Goal: Information Seeking & Learning: Learn about a topic

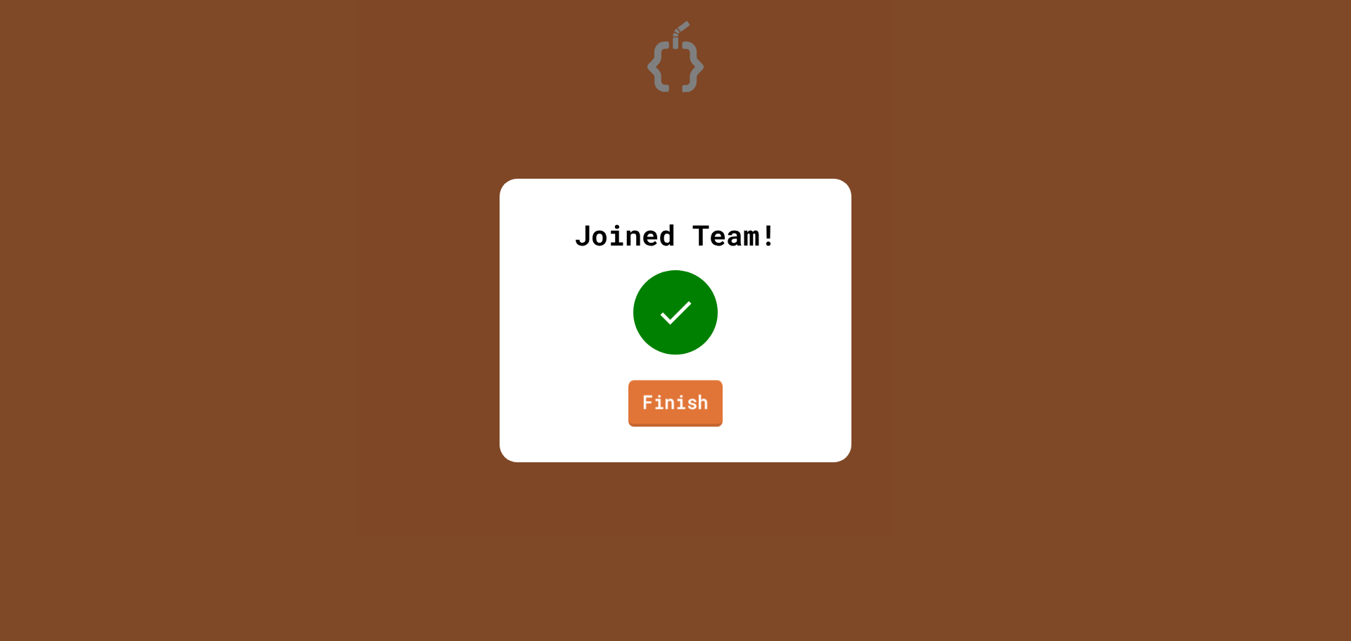
click at [688, 416] on link "Finish" at bounding box center [675, 403] width 94 height 46
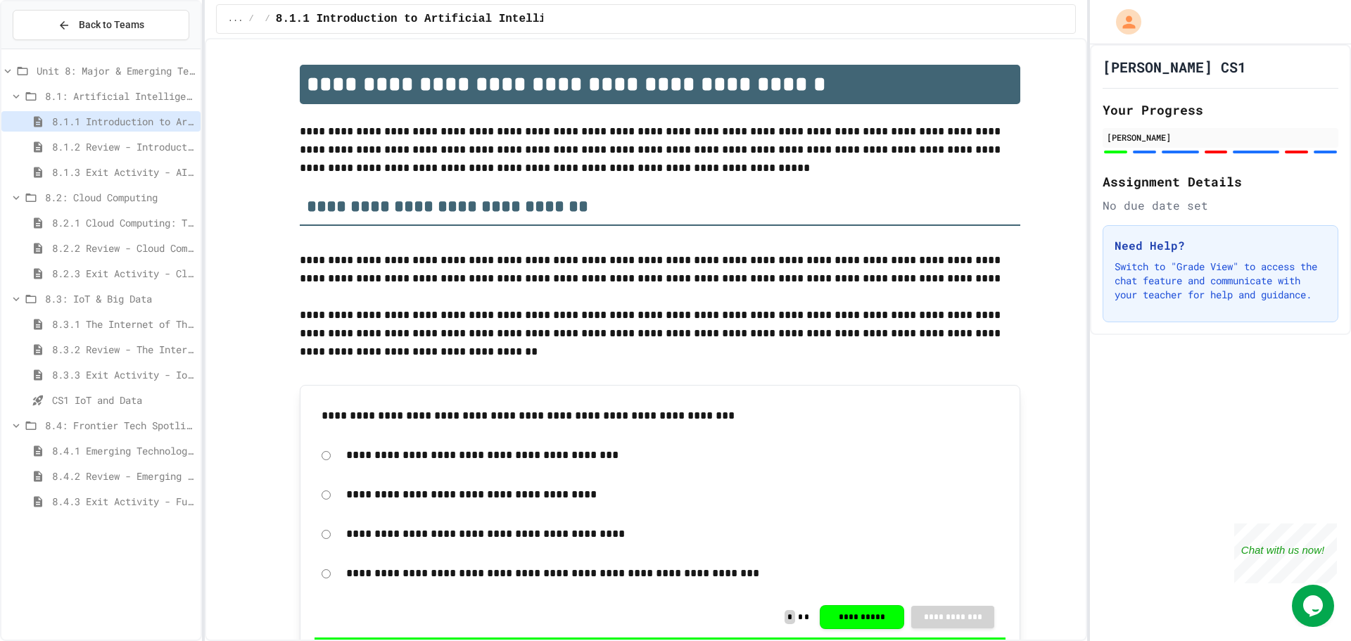
click at [122, 372] on span "8.3.3 Exit Activity - IoT Data Detective Challenge" at bounding box center [123, 374] width 143 height 15
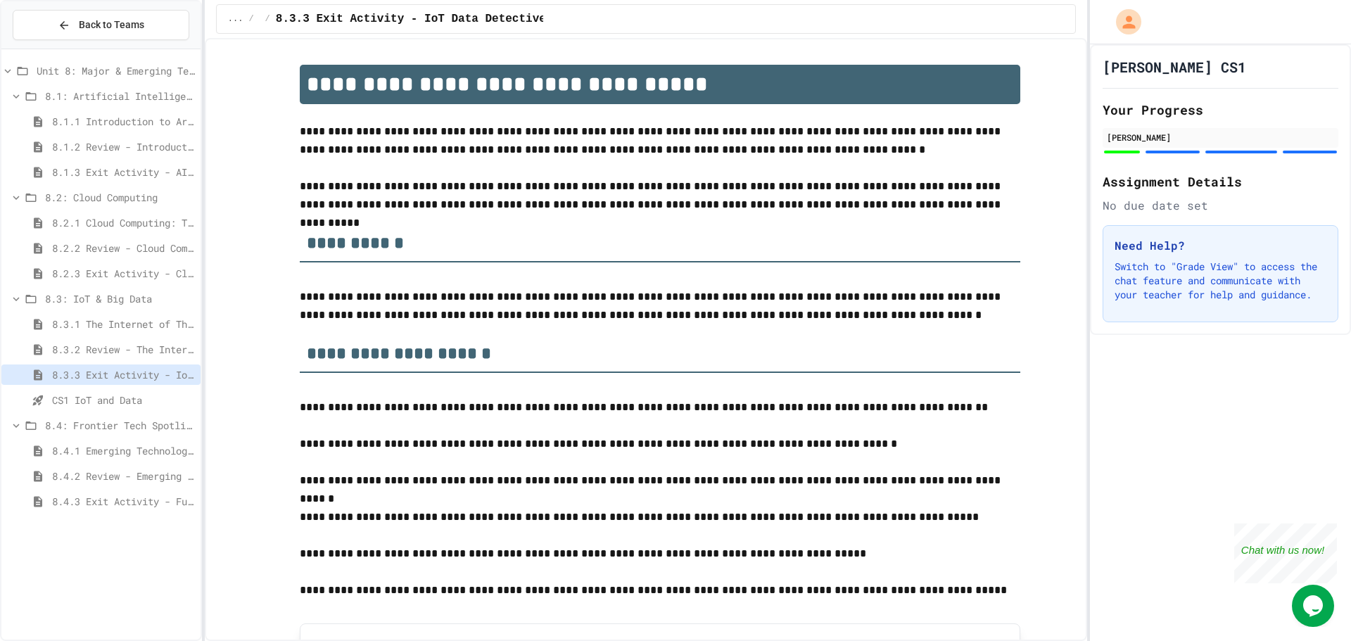
click at [146, 417] on div "8.4: Frontier Tech Spotlight" at bounding box center [100, 425] width 199 height 20
click at [156, 410] on div "CS1 IoT and Data" at bounding box center [100, 400] width 199 height 20
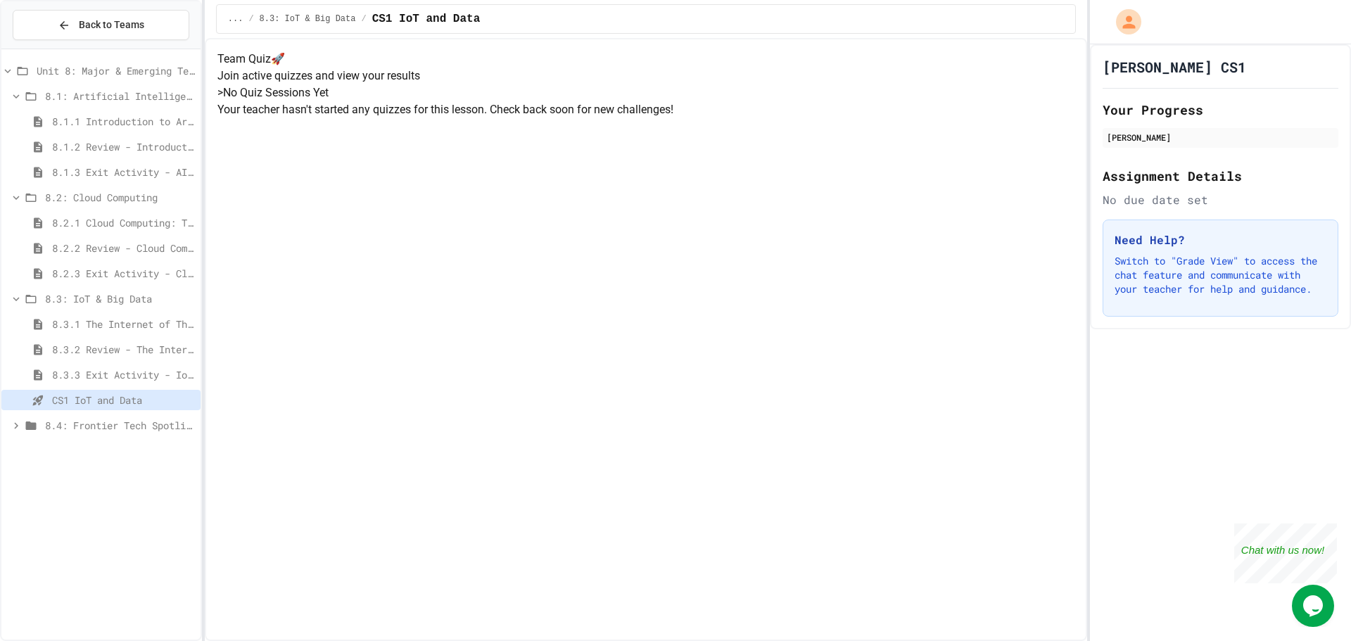
click at [154, 430] on span "8.4: Frontier Tech Spotlight" at bounding box center [120, 425] width 150 height 15
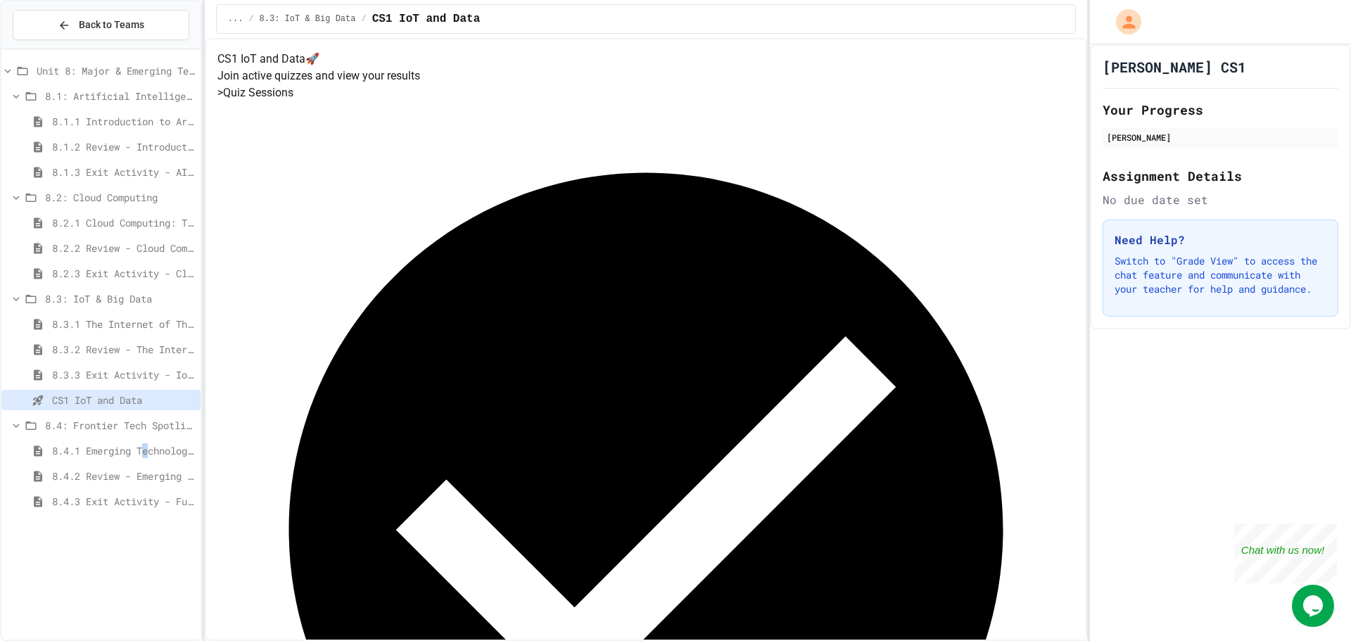
click at [147, 463] on div "8.4.1 Emerging Technologies: Shaping Our Digital Future" at bounding box center [100, 453] width 199 height 25
click at [147, 457] on span "8.4.1 Emerging Technologies: Shaping Our Digital Future" at bounding box center [123, 450] width 143 height 15
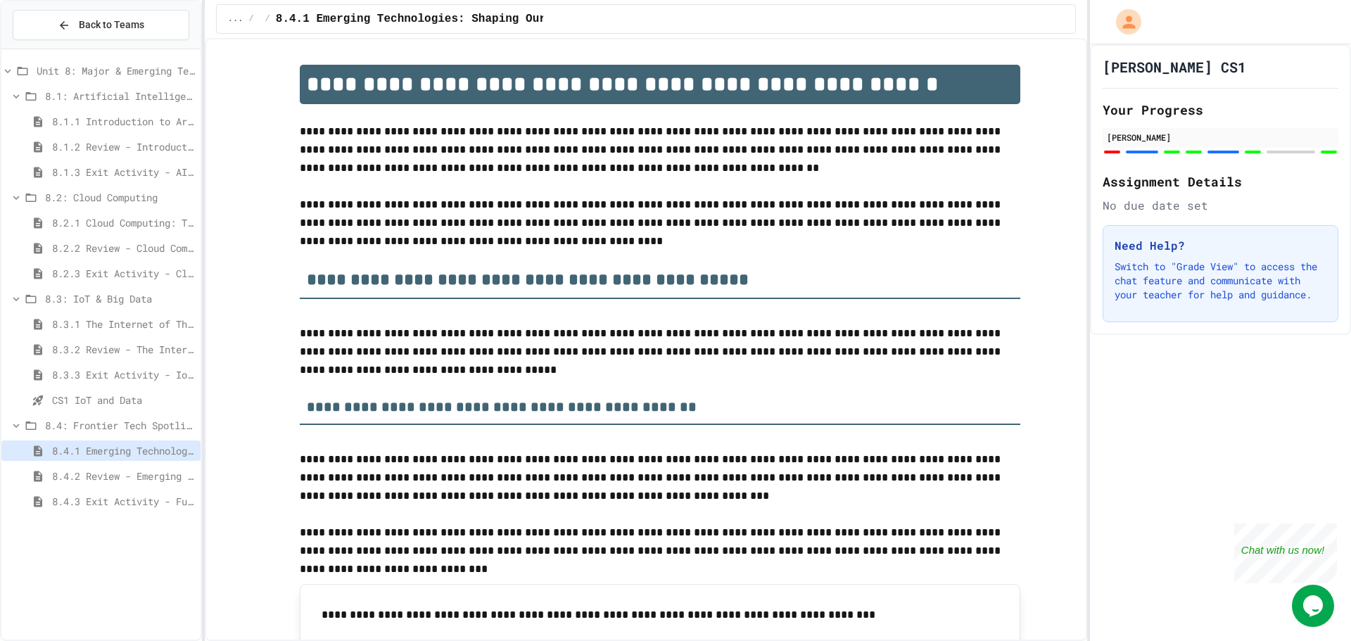
click at [145, 469] on span "8.4.2 Review - Emerging Technologies: Shaping Our Digital Future" at bounding box center [123, 476] width 143 height 15
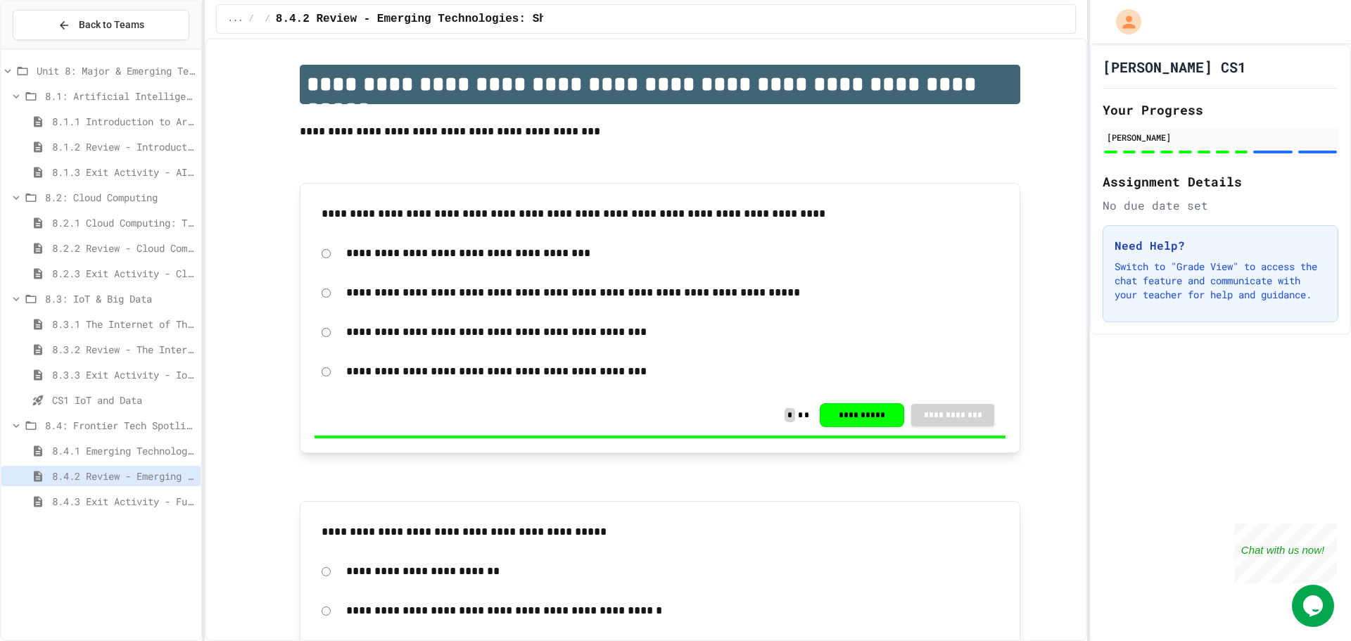
click at [150, 491] on div "8.4.3 Exit Activity - Future Tech Challenge" at bounding box center [100, 501] width 199 height 20
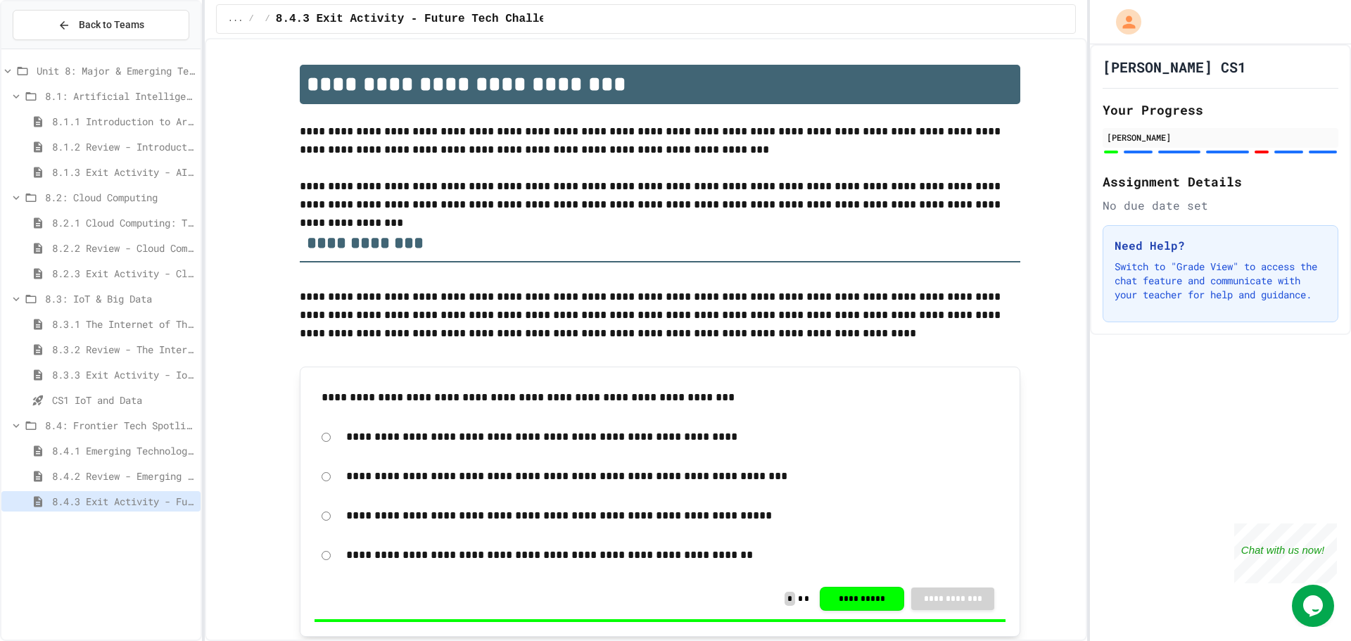
click at [158, 446] on span "8.4.1 Emerging Technologies: Shaping Our Digital Future" at bounding box center [123, 450] width 143 height 15
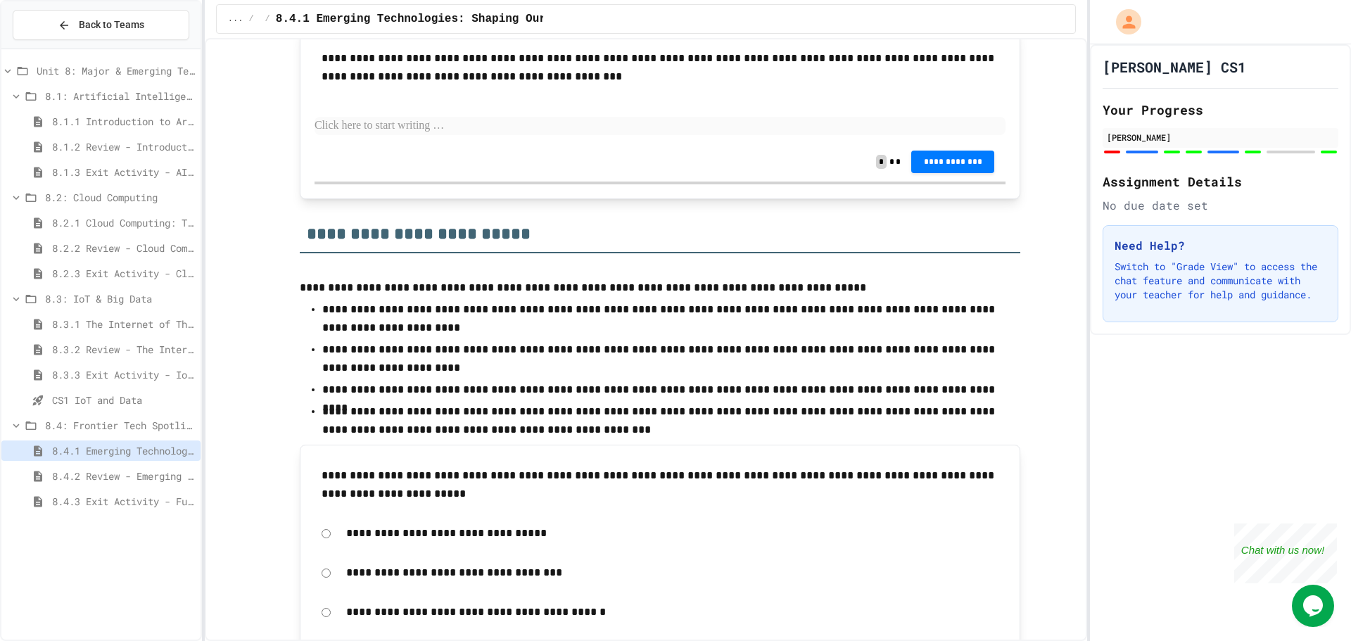
scroll to position [5418, 0]
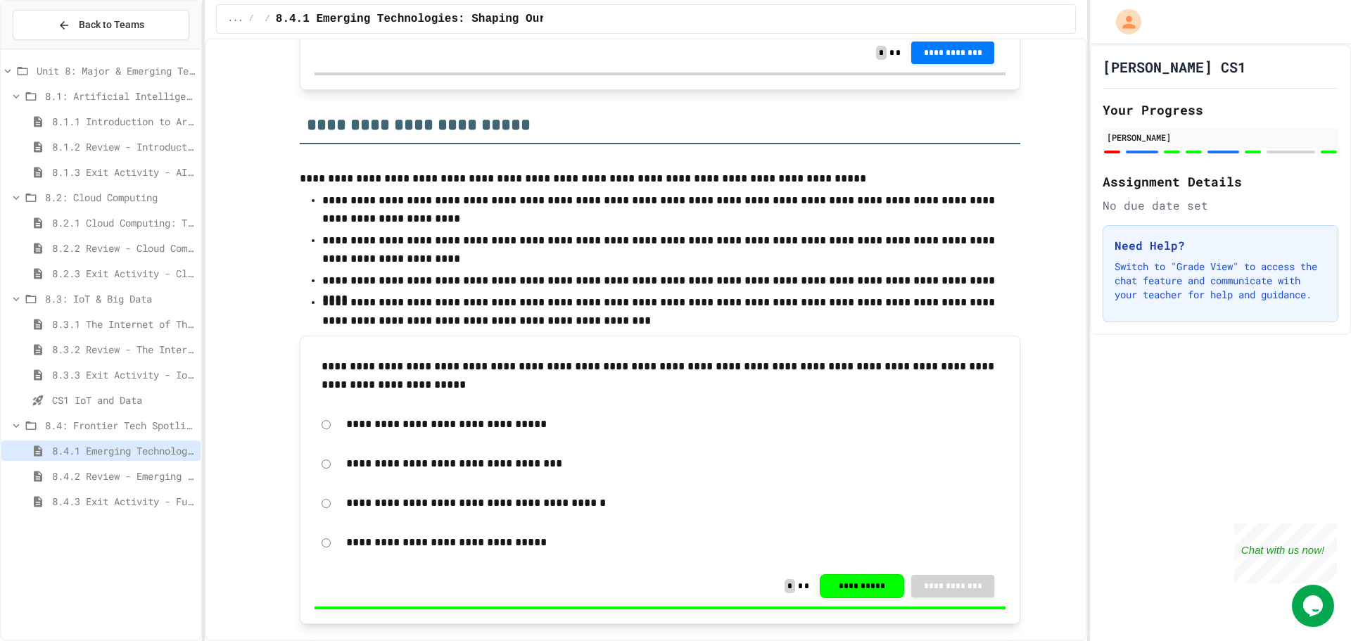
click at [155, 417] on div "8.4: Frontier Tech Spotlight" at bounding box center [100, 425] width 199 height 20
click at [158, 426] on span "8.4: Frontier Tech Spotlight" at bounding box center [121, 425] width 147 height 15
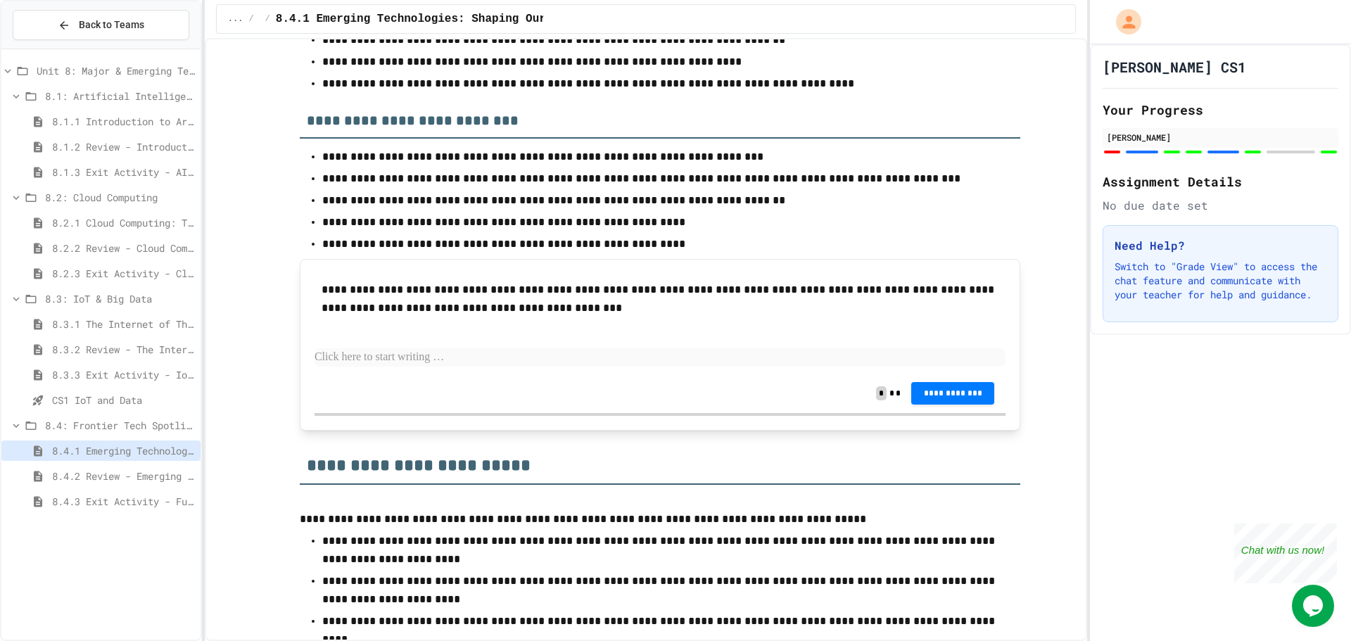
scroll to position [5074, 0]
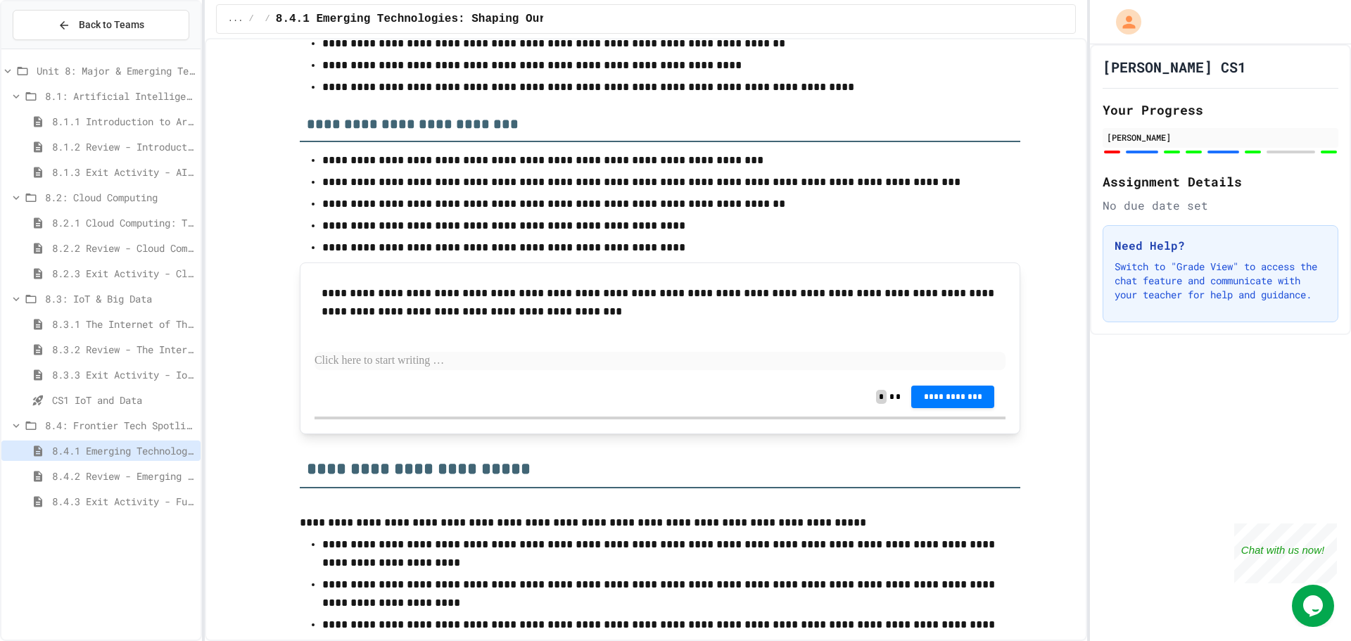
click at [118, 246] on span "8.2.2 Review - Cloud Computing" at bounding box center [123, 248] width 143 height 15
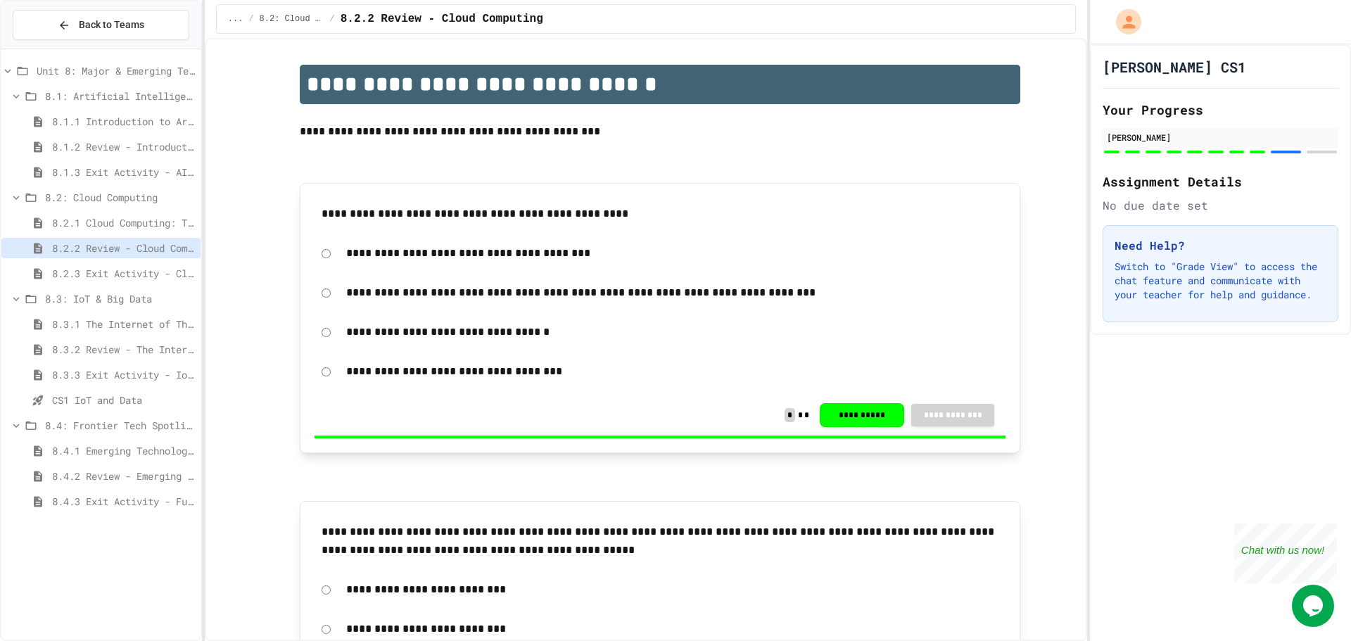
click at [96, 469] on span "8.4.2 Review - Emerging Technologies: Shaping Our Digital Future" at bounding box center [123, 476] width 143 height 15
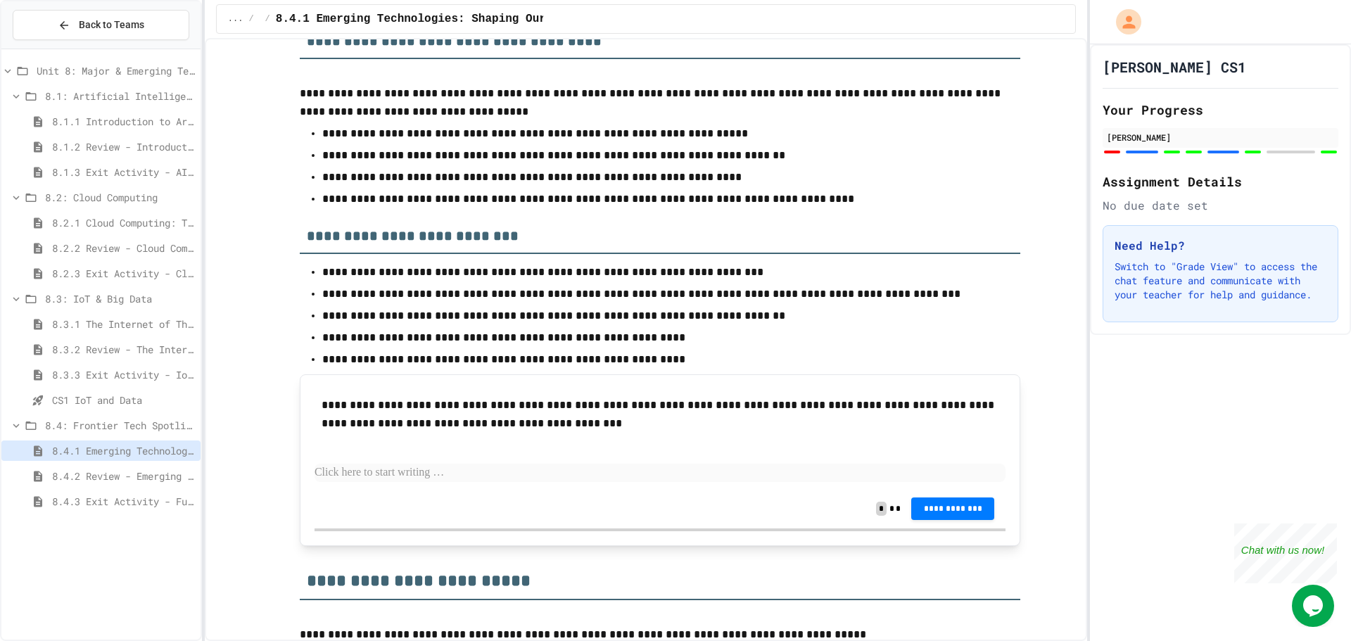
scroll to position [4996, 0]
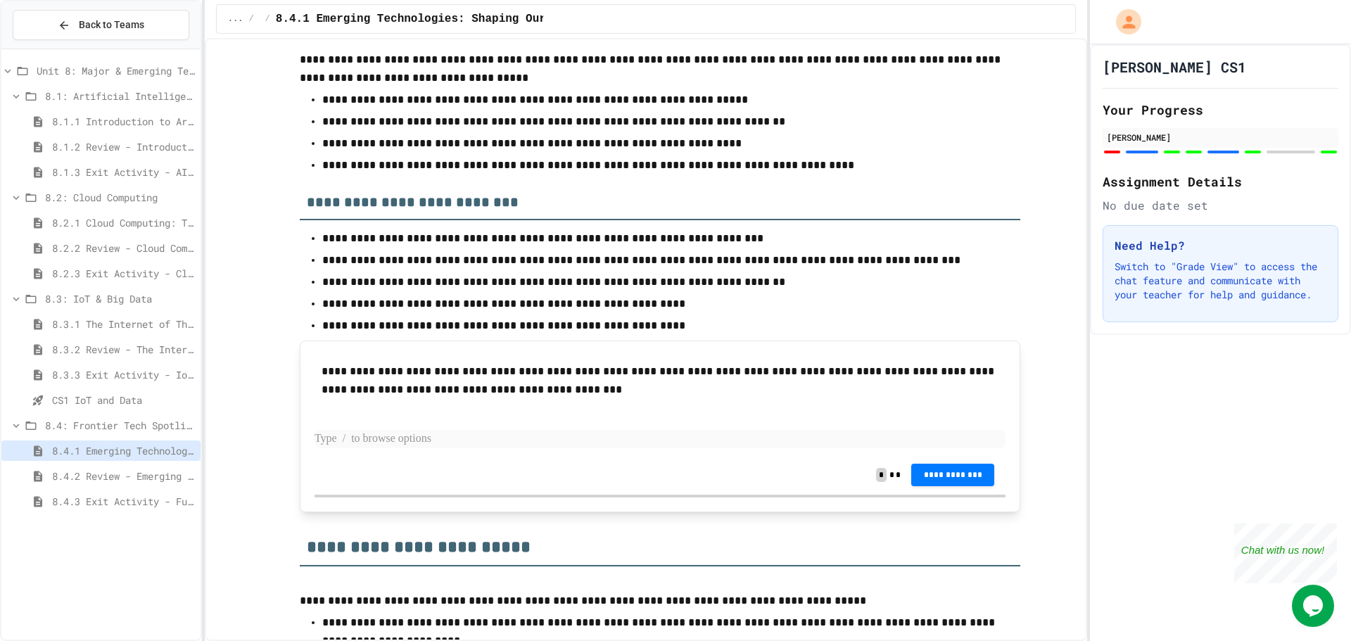
click at [735, 440] on p at bounding box center [660, 439] width 691 height 18
click at [984, 479] on button "**********" at bounding box center [952, 473] width 83 height 23
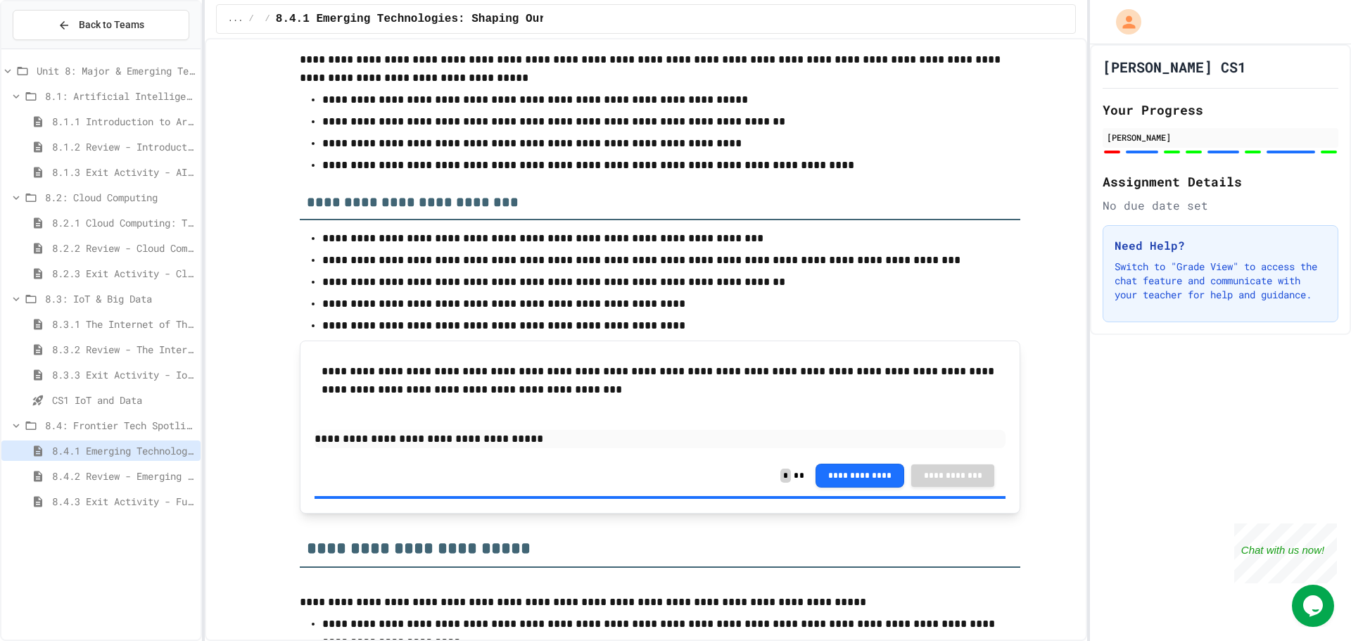
click at [144, 399] on span "CS1 IoT and Data" at bounding box center [123, 400] width 143 height 15
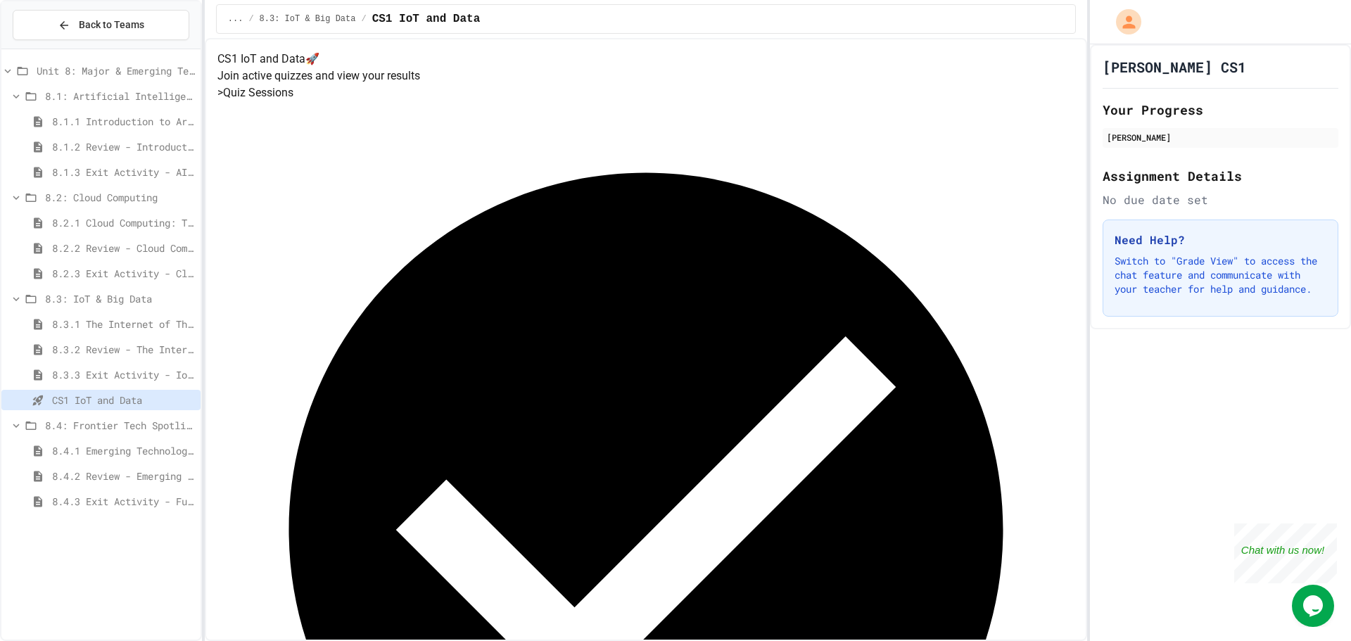
click at [151, 379] on span "8.3.3 Exit Activity - IoT Data Detective Challenge" at bounding box center [123, 374] width 143 height 15
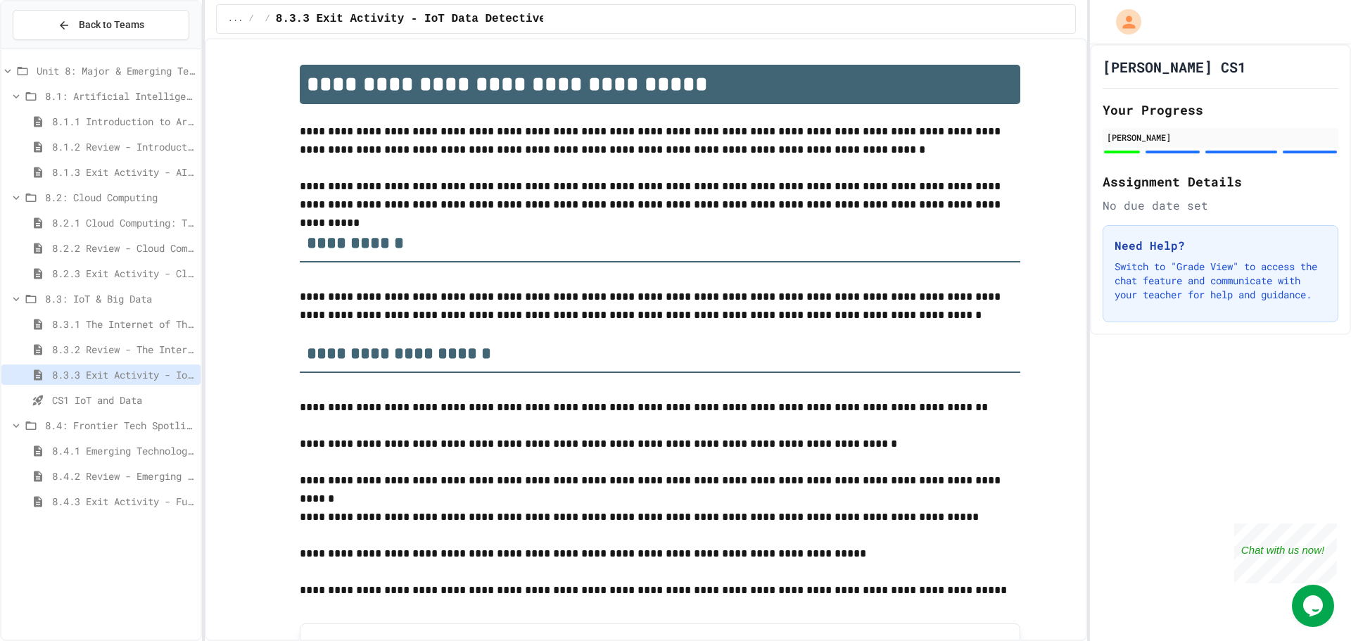
click at [158, 346] on span "8.3.2 Review - The Internet of Things and Big Data" at bounding box center [123, 349] width 143 height 15
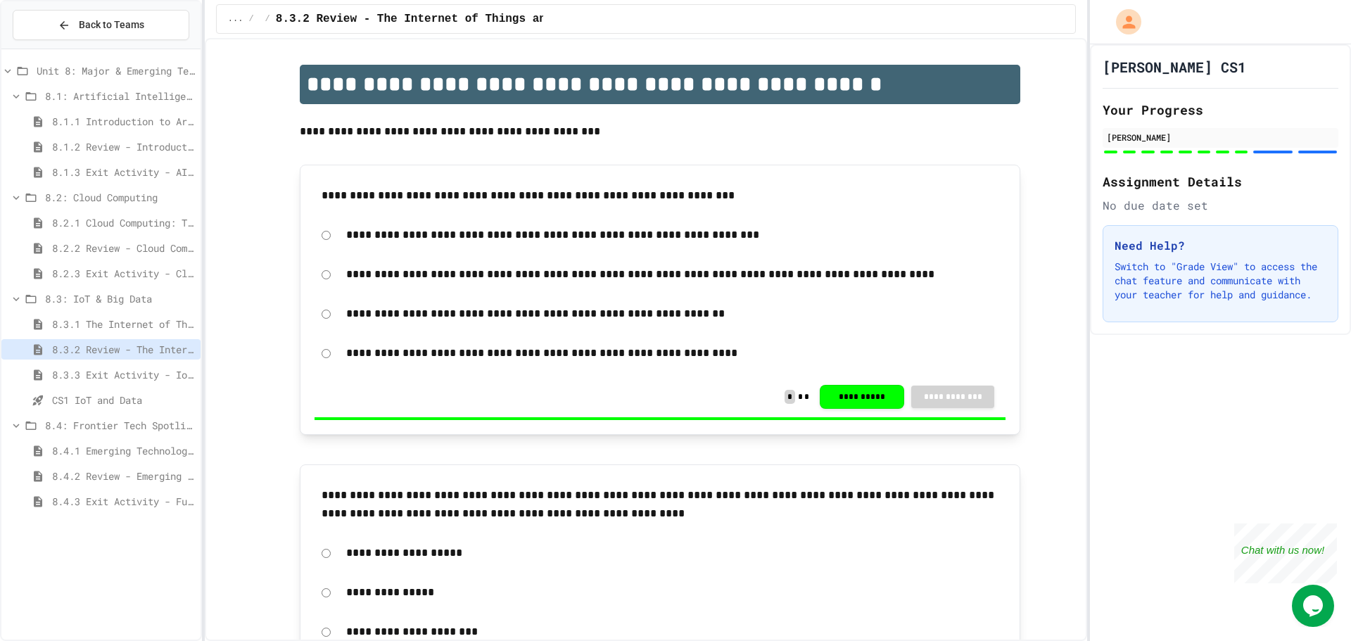
click at [161, 326] on span "8.3.1 The Internet of Things and Big Data: Our Connected Digital World" at bounding box center [123, 324] width 143 height 15
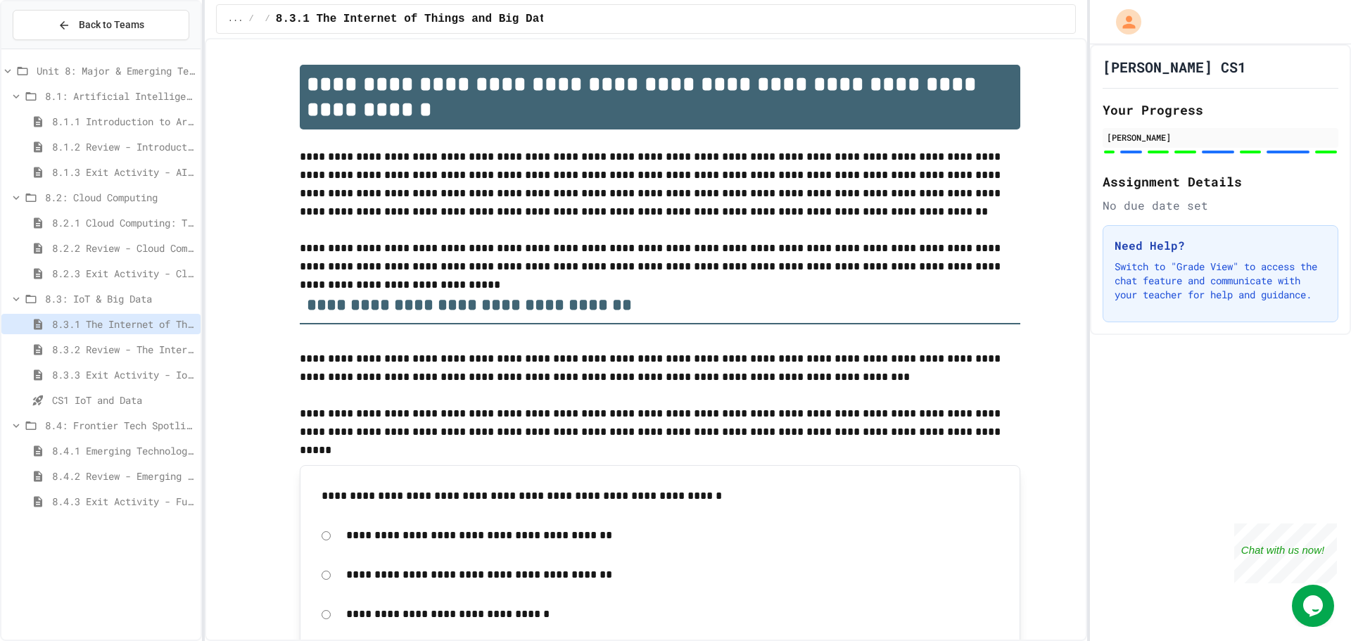
click at [111, 276] on span "8.2.3 Exit Activity - Cloud Service Detective" at bounding box center [123, 273] width 143 height 15
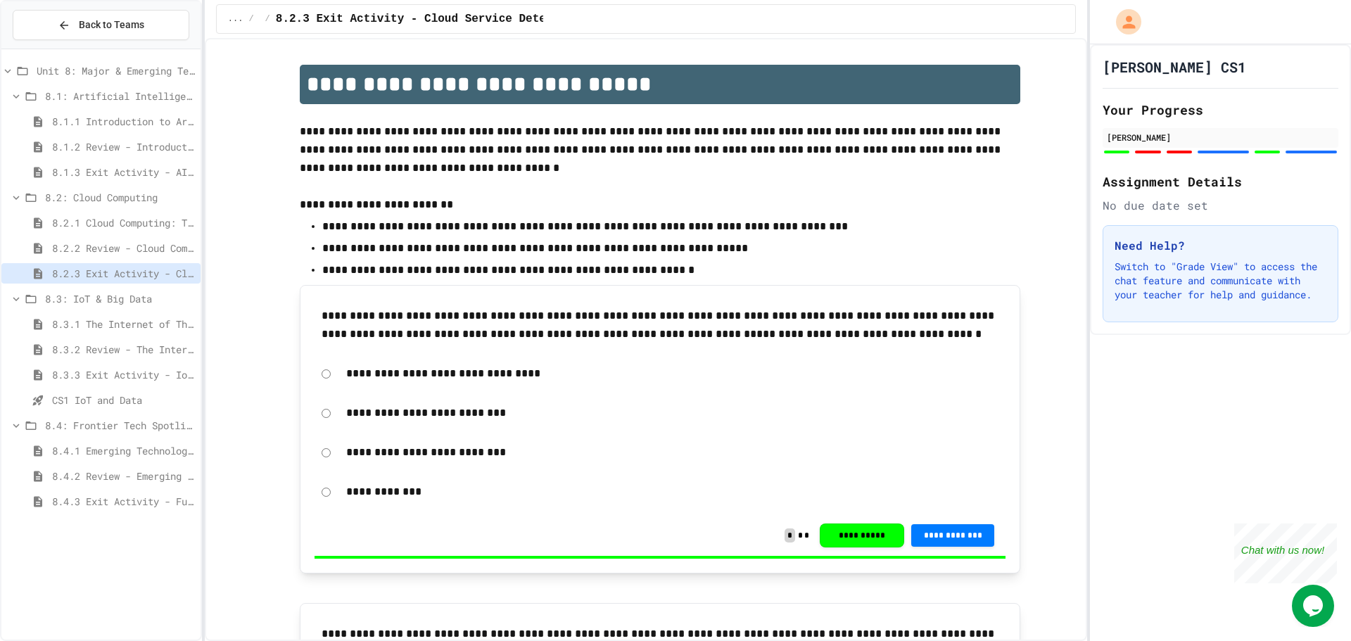
click at [122, 248] on span "8.2.2 Review - Cloud Computing" at bounding box center [123, 248] width 143 height 15
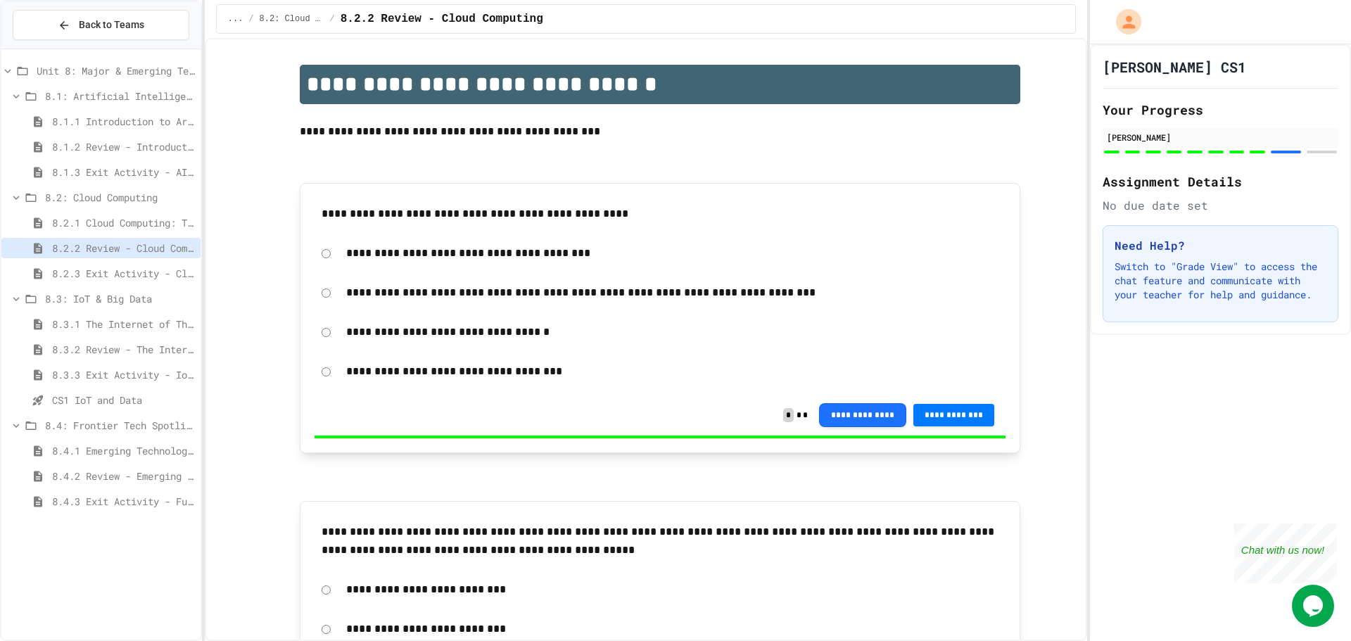
click at [132, 229] on span "8.2.1 Cloud Computing: Transforming the Digital World" at bounding box center [123, 222] width 143 height 15
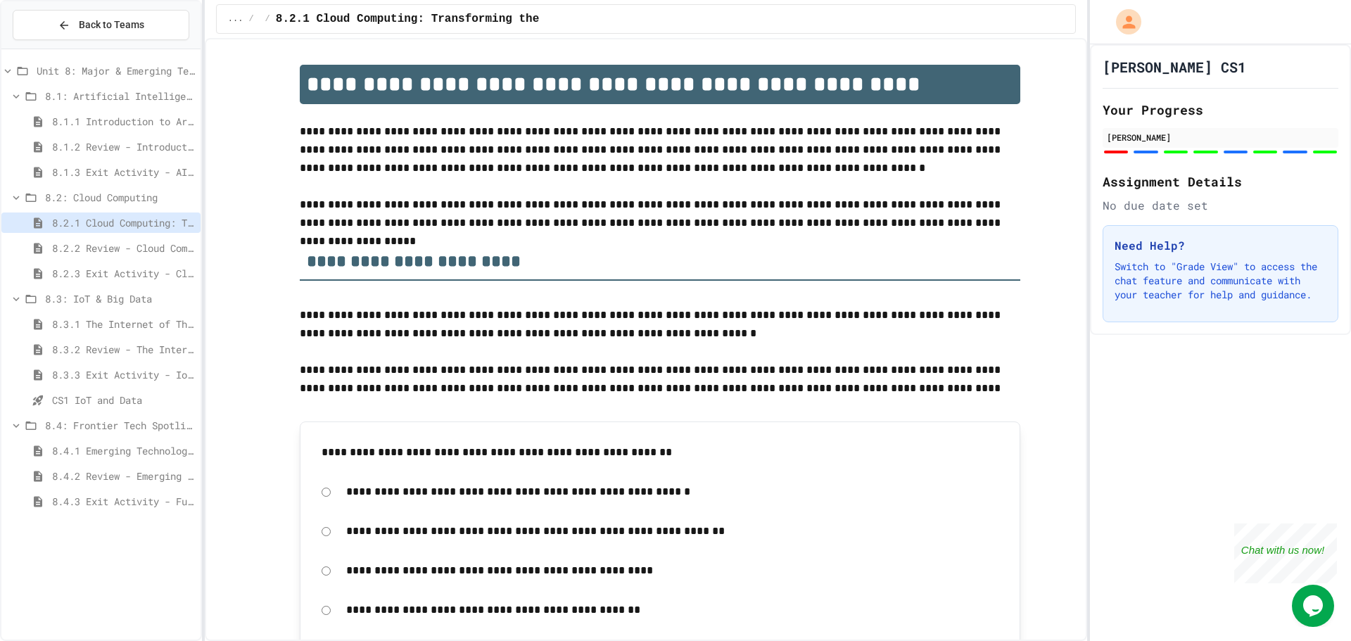
click at [125, 168] on span "8.1.3 Exit Activity - AI Detective" at bounding box center [123, 172] width 143 height 15
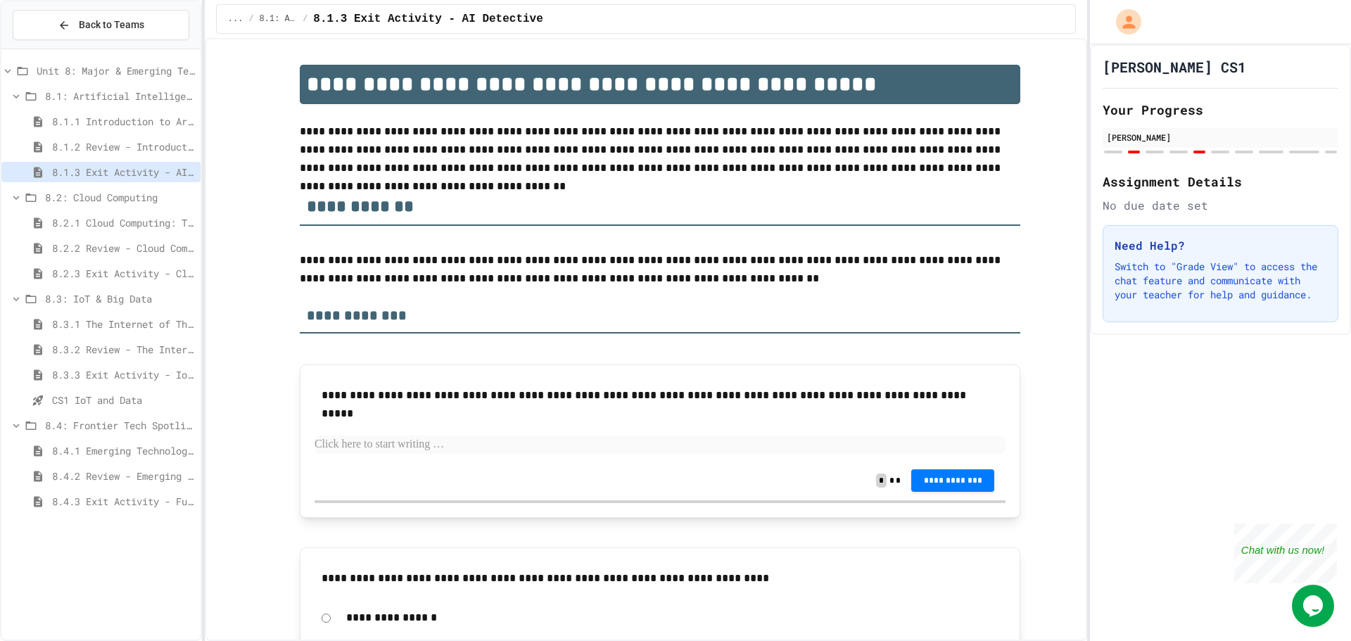
click at [139, 142] on span "8.1.2 Review - Introduction to Artificial Intelligence" at bounding box center [123, 146] width 143 height 15
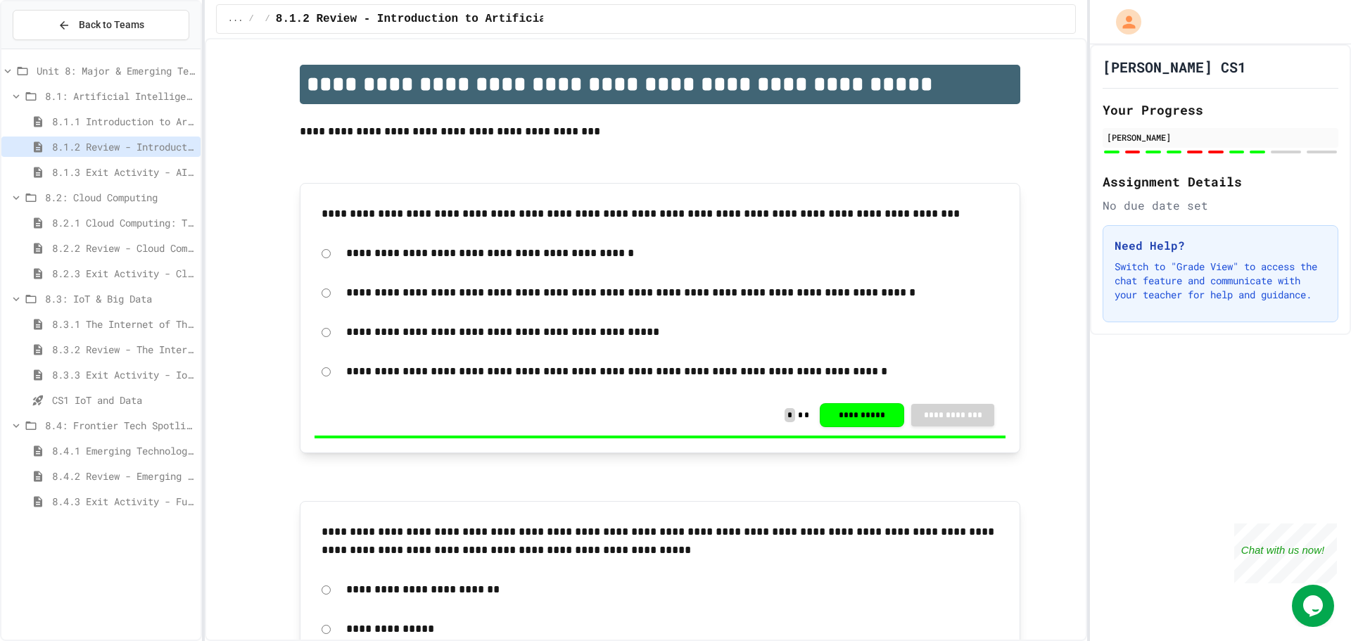
click at [135, 167] on span "8.1.3 Exit Activity - AI Detective" at bounding box center [123, 172] width 143 height 15
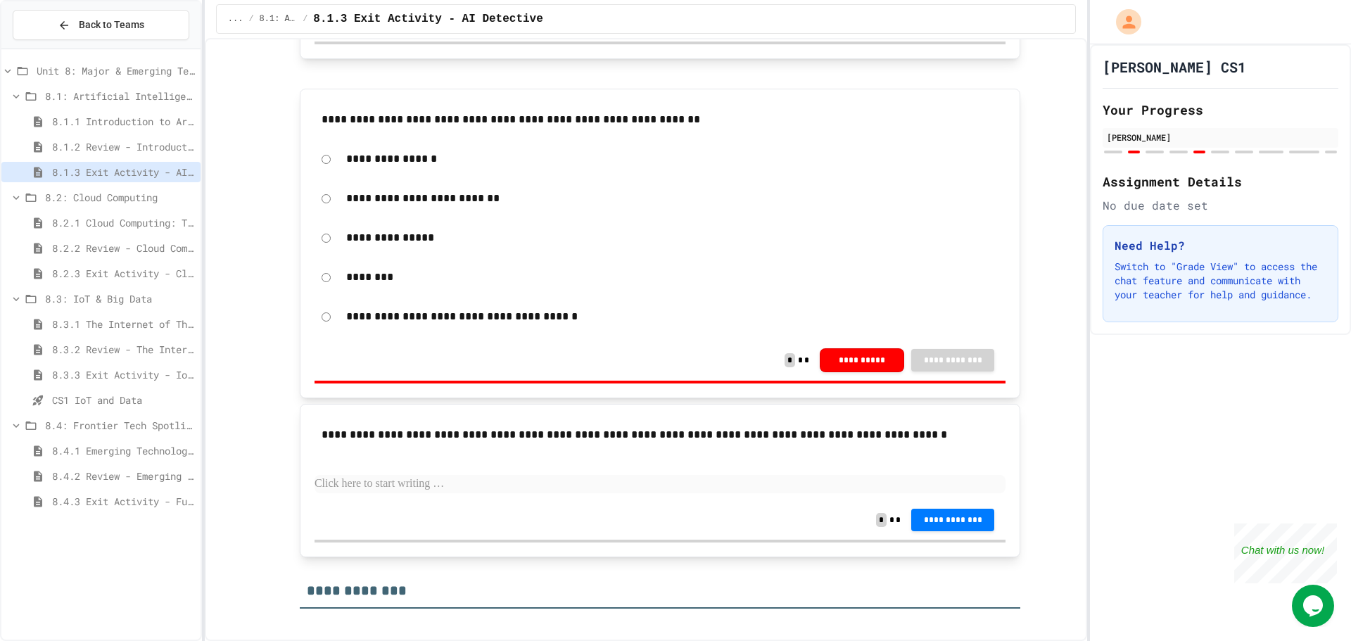
scroll to position [1407, 0]
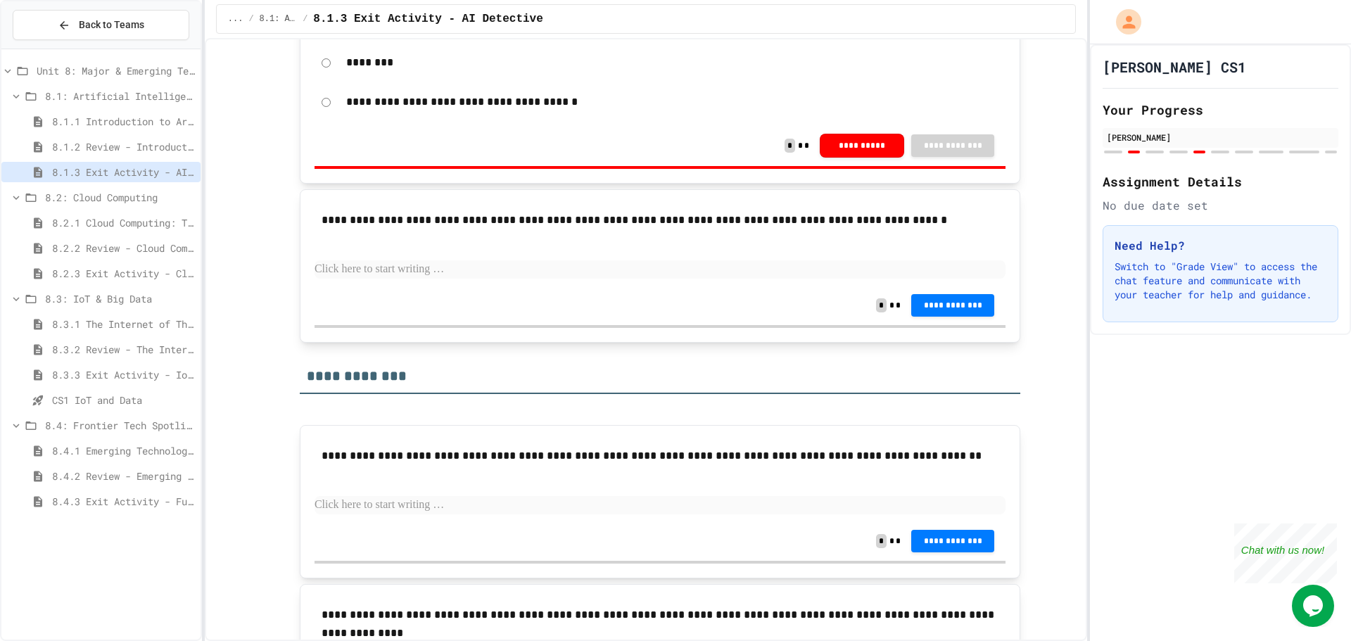
click at [69, 495] on span "8.4.3 Exit Activity - Future Tech Challenge" at bounding box center [123, 501] width 143 height 15
